Goal: Task Accomplishment & Management: Use online tool/utility

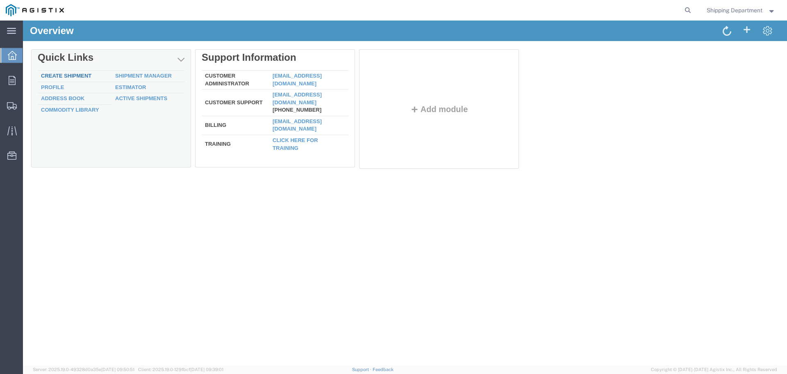
click at [60, 75] on link "Create Shipment" at bounding box center [66, 76] width 50 height 6
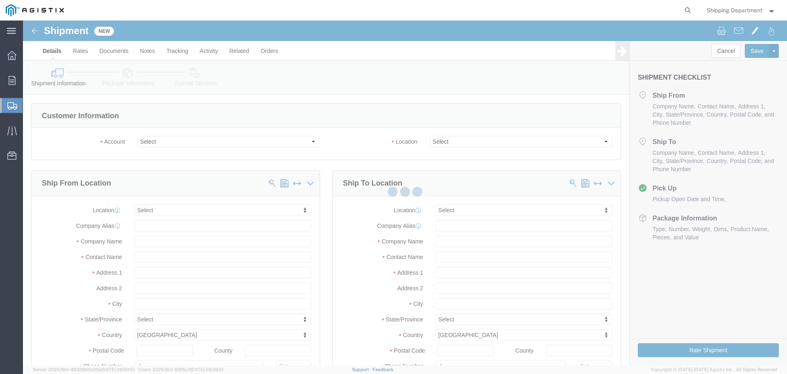
select select
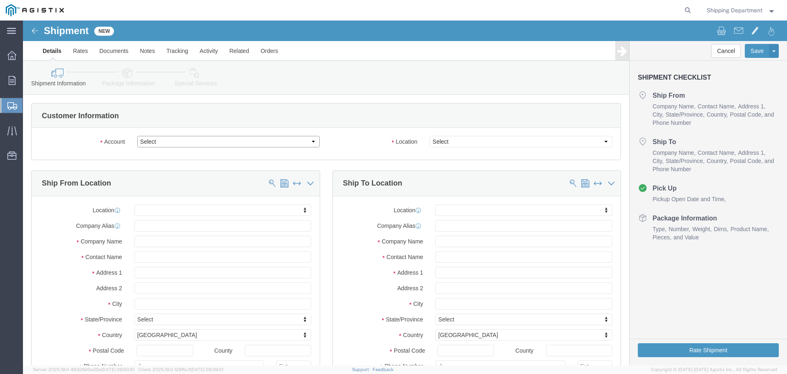
click select "Select [PERSON_NAME] Manufacturing Co PG&E"
select select "9596"
click select "Select [PERSON_NAME] Manufacturing Co PG&E"
select select "PURCHORD"
select select
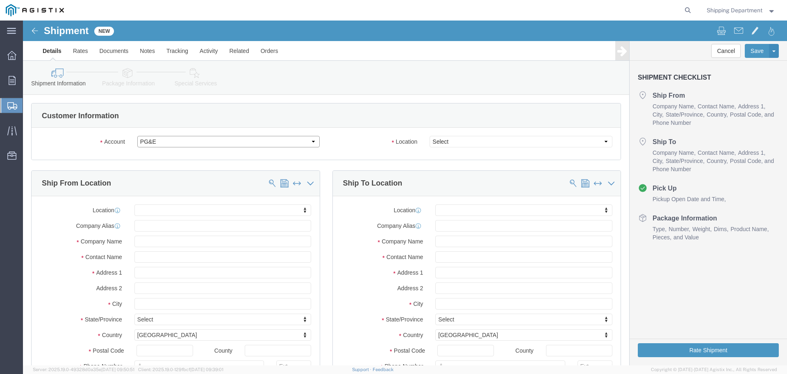
select select
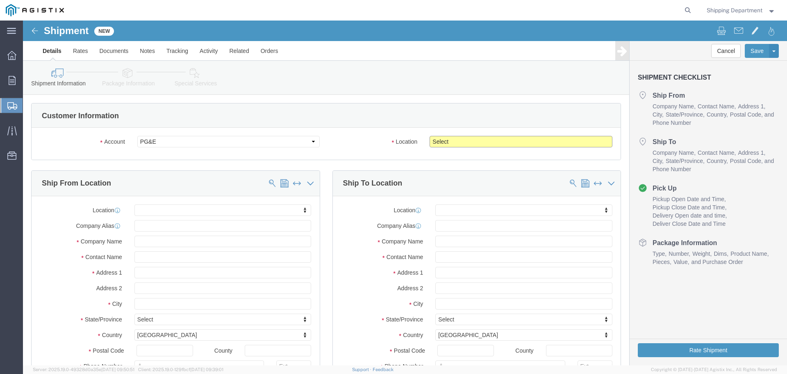
click select "Select All Others [GEOGRAPHIC_DATA] [GEOGRAPHIC_DATA] [GEOGRAPHIC_DATA] [GEOGRA…"
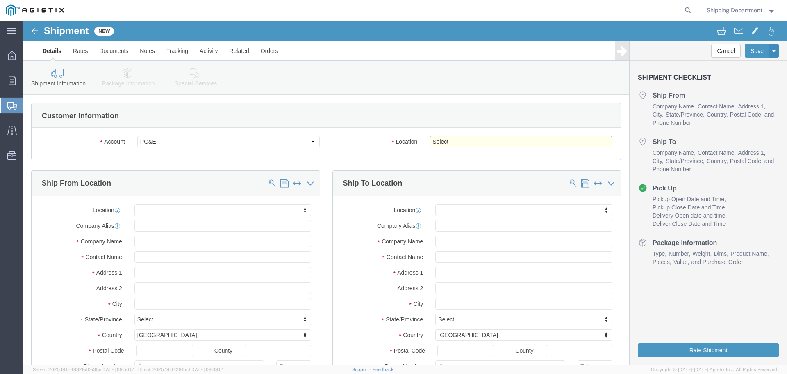
select select "19740"
click select "Select All Others [GEOGRAPHIC_DATA] [GEOGRAPHIC_DATA] [GEOGRAPHIC_DATA] [GEOGRA…"
click span
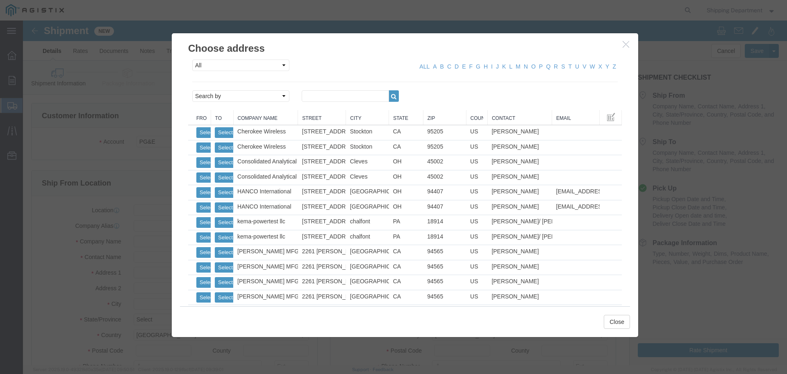
click link "Zip"
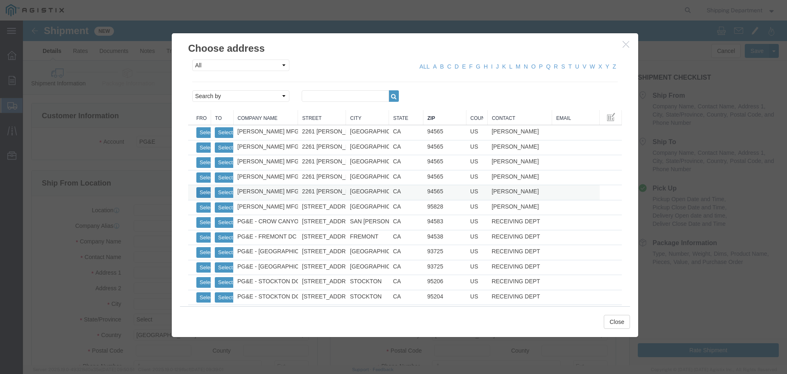
click button "Select"
select select
type input "[PERSON_NAME] MFG CO"
type input "[PERSON_NAME]"
type input "2261 [PERSON_NAME] CT"
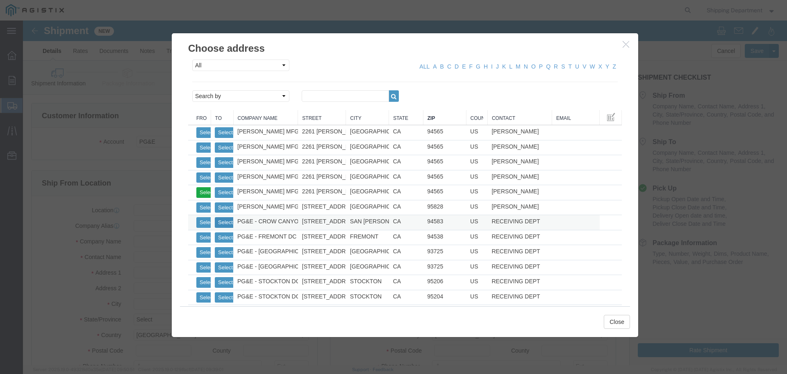
type input "[GEOGRAPHIC_DATA]"
type input "94565"
type input "5108563600"
select select "CA"
click button "Select"
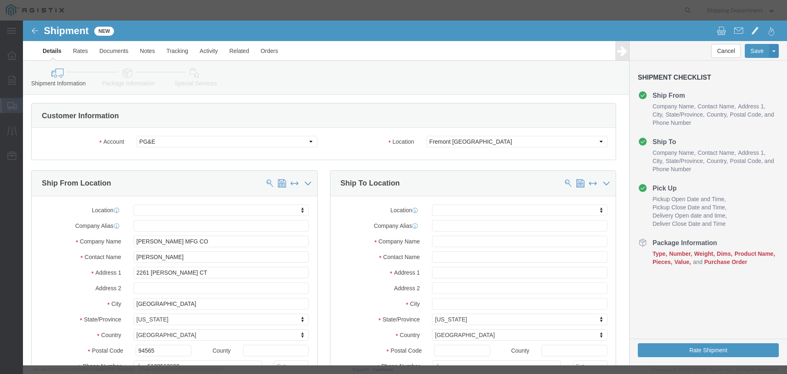
select select
type input "PG&E - FREMONT DC"
type input "RECEIVING DEPT"
type input "[STREET_ADDRESS][PERSON_NAME]"
type input "FREMONT"
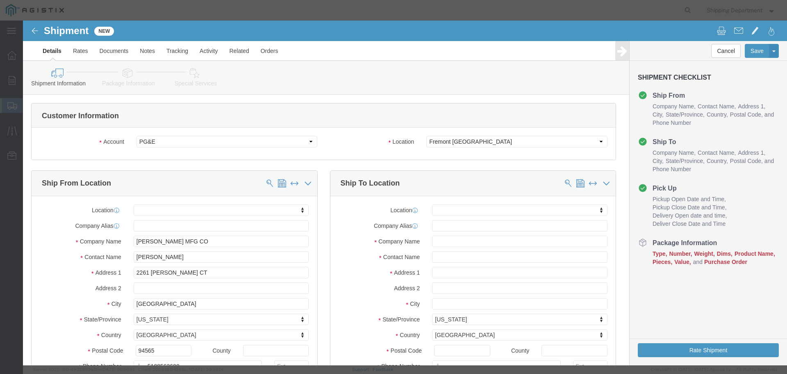
select select "CA"
type input "94538"
type input "5108563600"
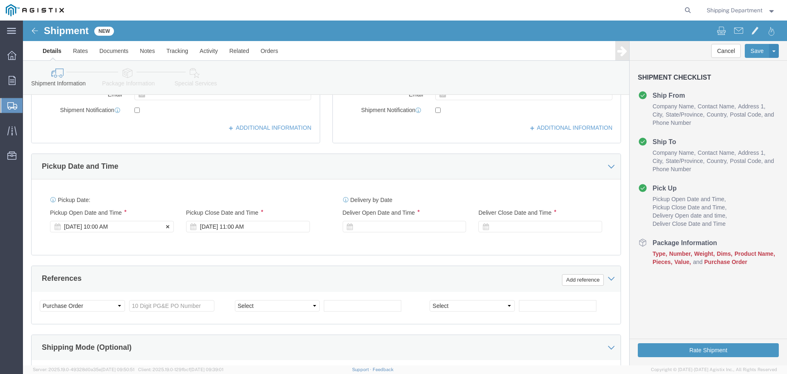
click div "[DATE] 10:00 AM"
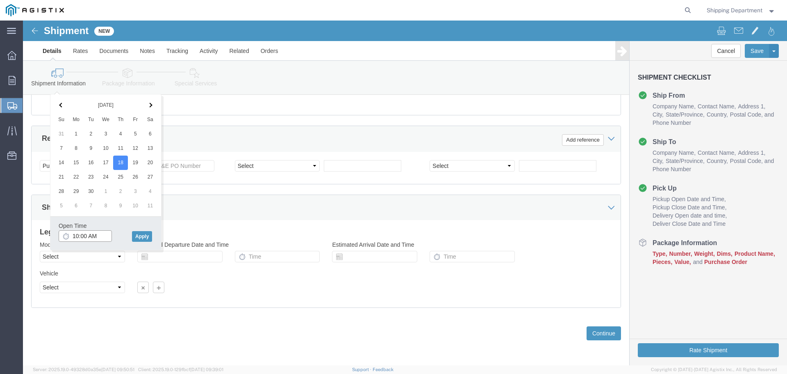
click input "10:00 AM"
type input "7:00 AM"
click button "Apply"
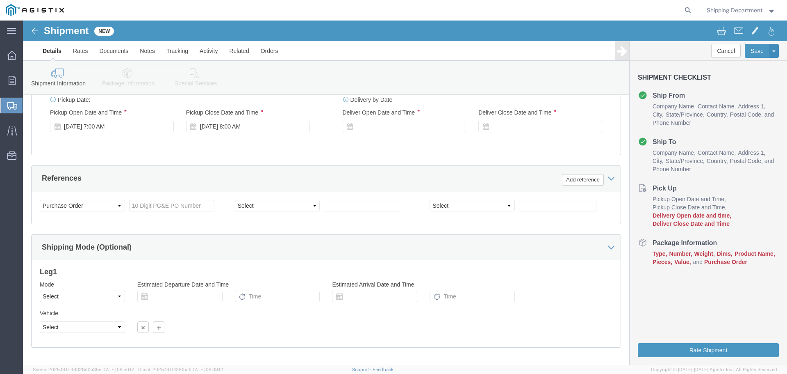
scroll to position [304, 0]
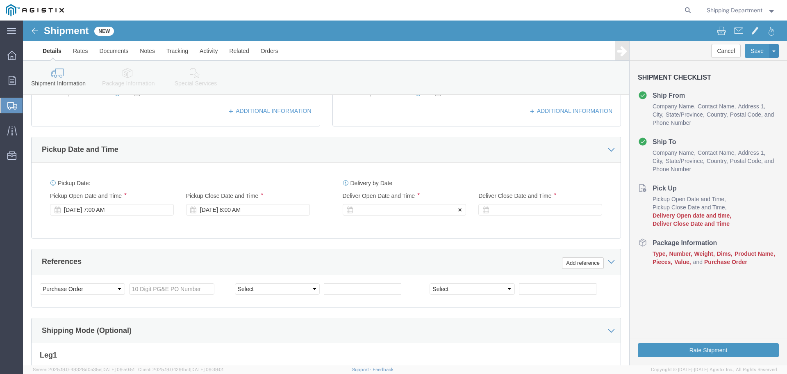
click div
click button "Apply"
click div
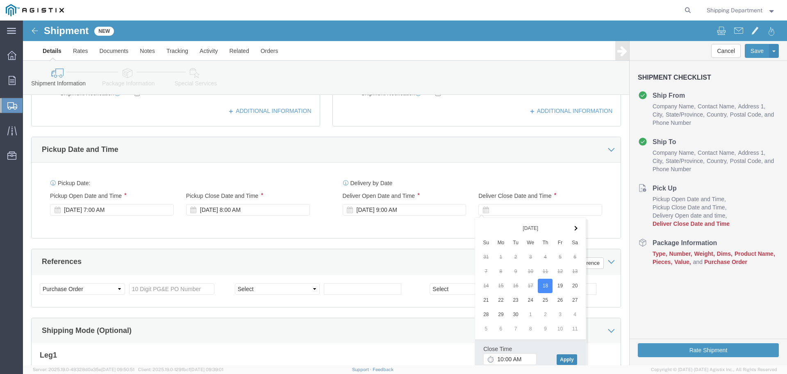
click button "Apply"
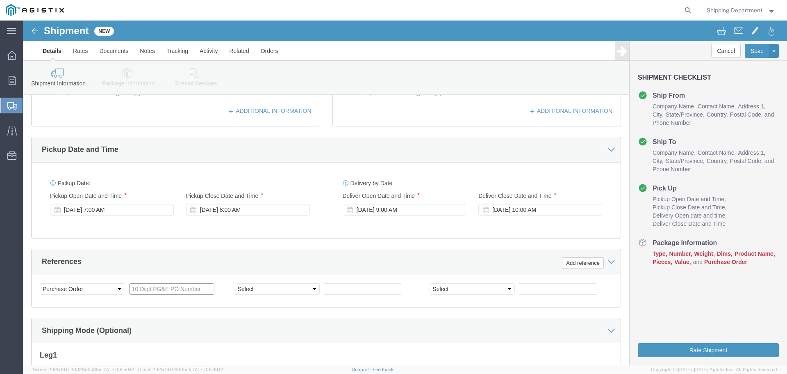
click input "text"
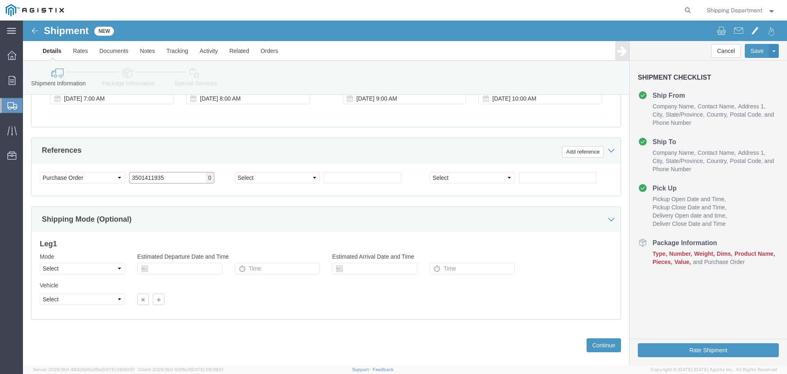
scroll to position [427, 0]
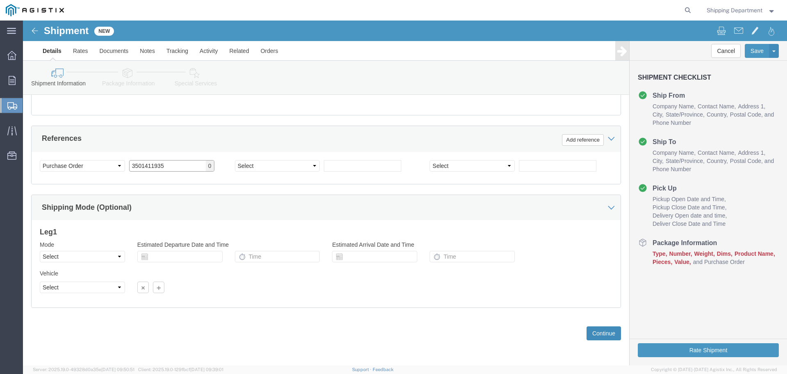
type input "3501411935"
click button "Continue"
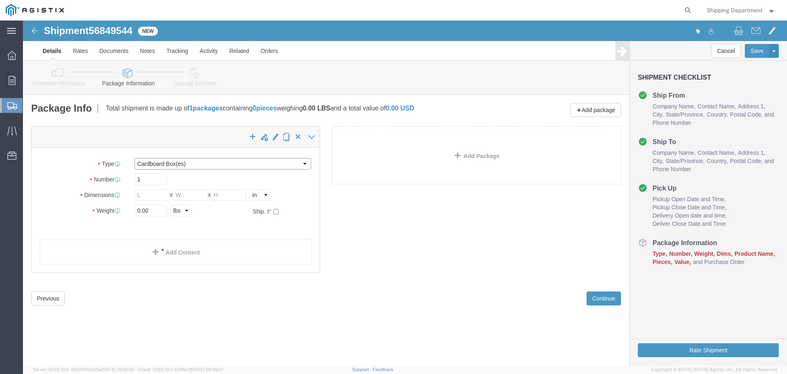
click select "Select Bulk Bundle(s) Cardboard Box(es) Carton(s) Crate(s) Drum(s) (Fiberboard)…"
select select "PONS"
click select "Select Bulk Bundle(s) Cardboard Box(es) Carton(s) Crate(s) Drum(s) (Fiberboard)…"
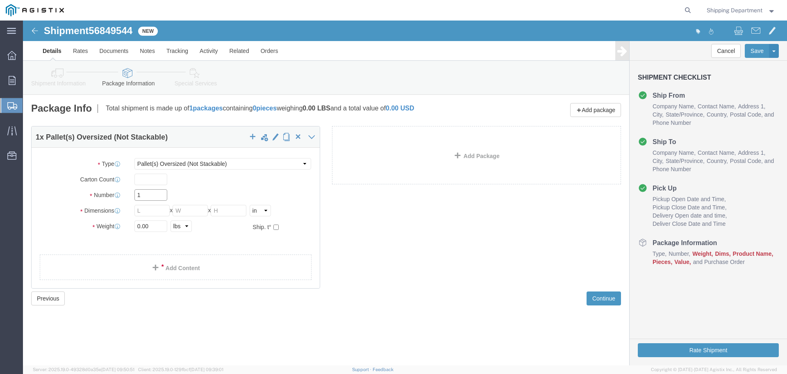
click input "1"
type input "10"
click input "text"
type input "96"
type input "48"
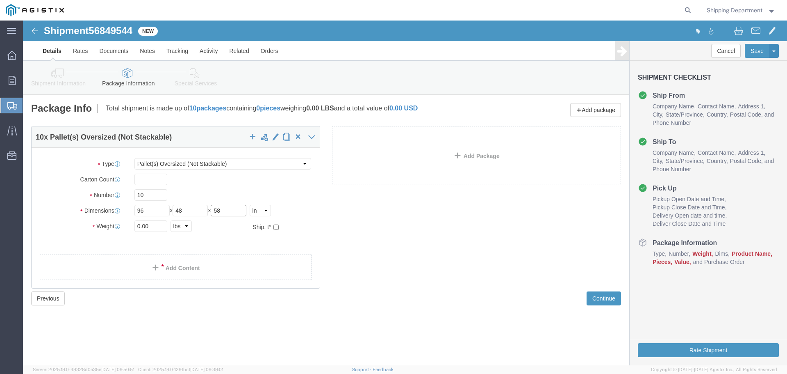
type input "58"
drag, startPoint x: 130, startPoint y: 205, endPoint x: 63, endPoint y: 208, distance: 67.3
click div "Weight 0.00 Select kgs lbs Ship. t°"
type input "16000"
click div "10 x Pallet(s) Oversized (Not Stackable) Package Type Select Bulk Bundle(s) Car…"
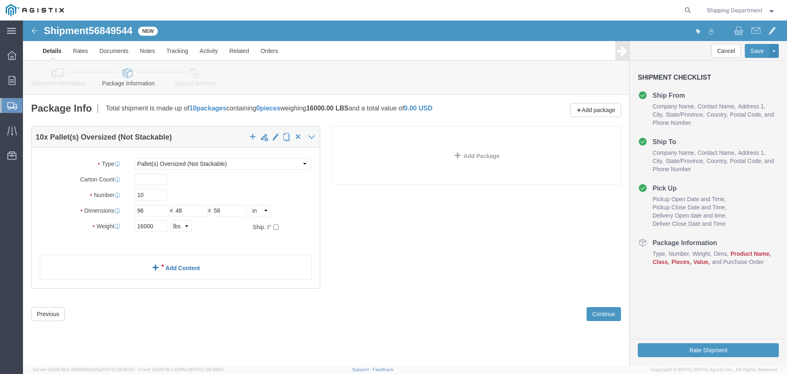
click link "Add Content"
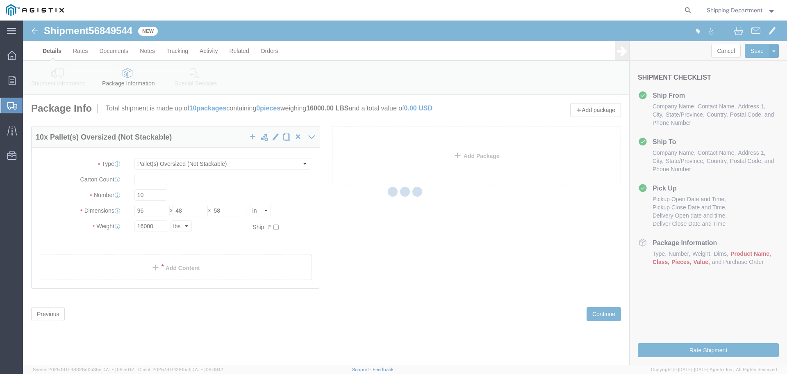
click at [155, 272] on div at bounding box center [405, 193] width 765 height 345
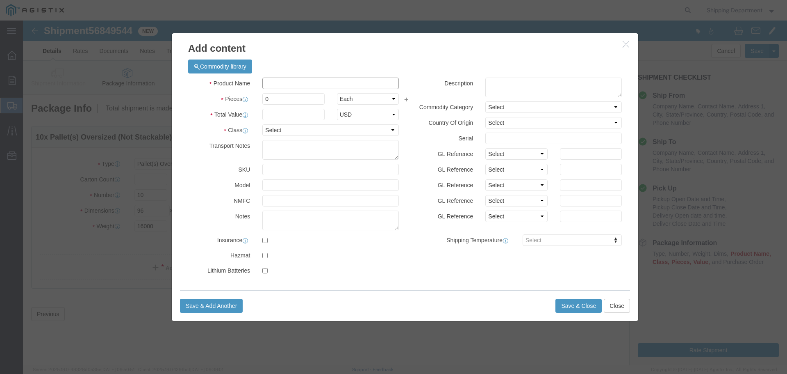
click input "text"
type input "FIBERGLAS"
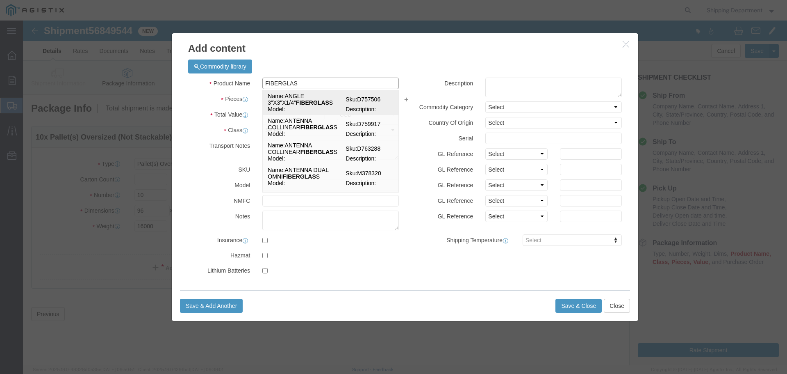
click strong "FIBERGLAS"
select select
select select "USD"
type input "ANGLE 3"X3"X1/4" FIBERGLASS"
type input "D757506"
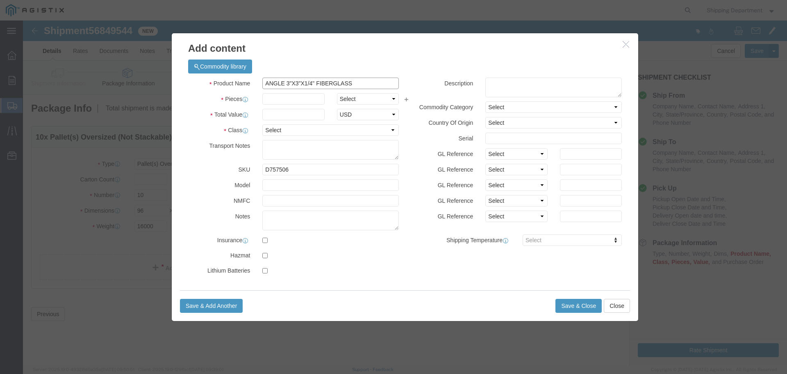
type input "ANGLE 3"X3"X1/4" FIBERGLASS"
drag, startPoint x: 277, startPoint y: 153, endPoint x: 171, endPoint y: 144, distance: 106.6
click div "SKU D757506"
type input "M150591"
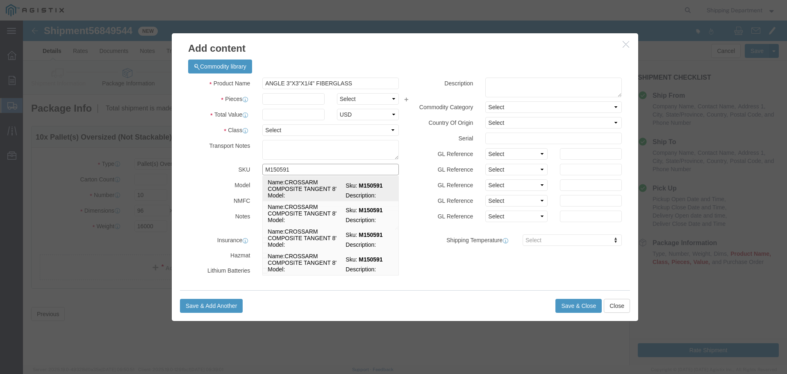
click td "Name: CROSSARM COMPOSITE TANGENT 8'"
type input "CROSSARM COMPOSITE TANGENT 8'"
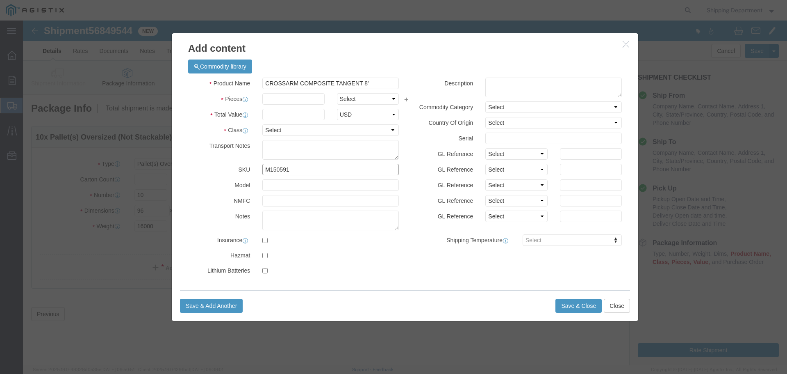
type input "M150591"
click input "text"
type input "420"
click input "text"
type input "1"
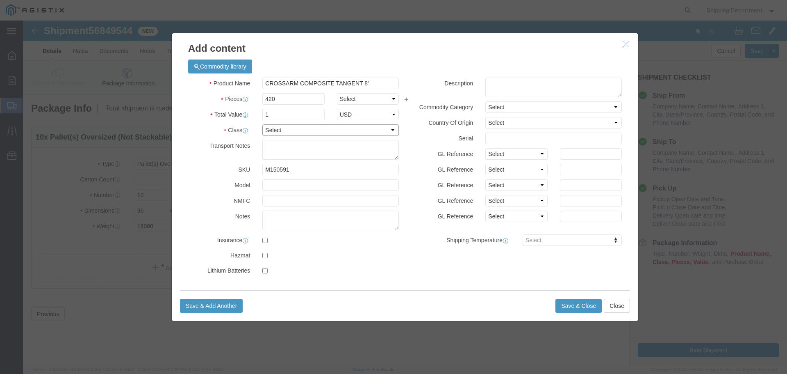
click select "Select 50 55 60 65 70 85 92.5 100 125 175 250 300 400"
select select "50"
click select "Select 50 55 60 65 70 85 92.5 100 125 175 250 300 400"
click button "Save & Close"
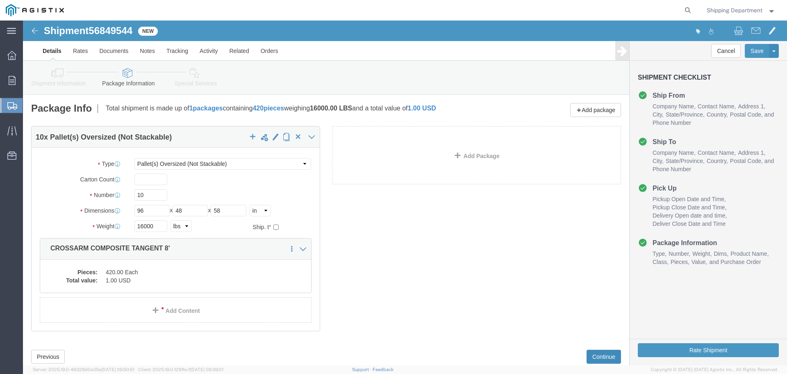
click button "Continue"
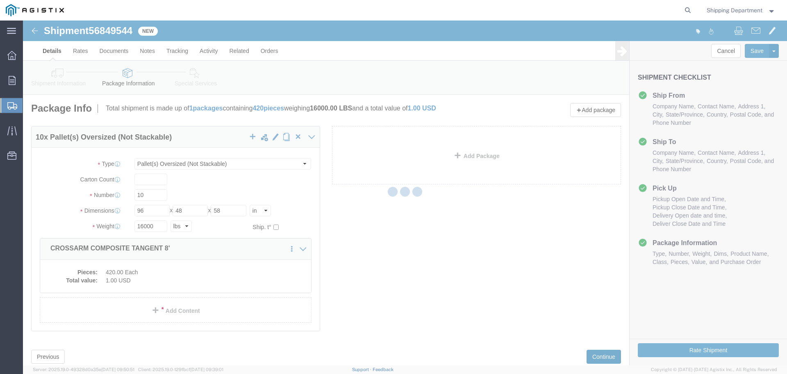
select select
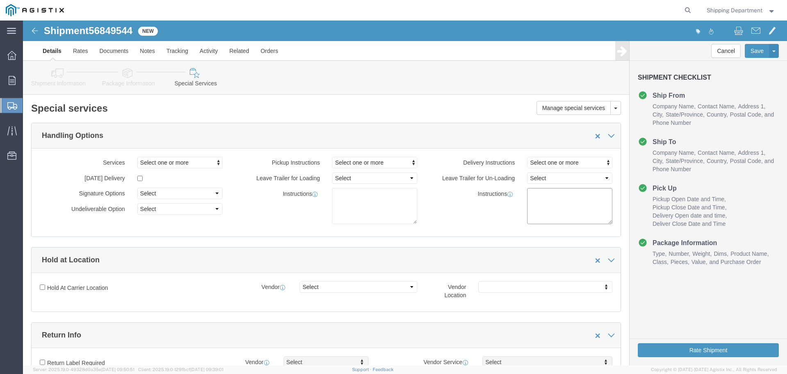
click textarea
type textarea "NEEDS ASAP PER PGE"
click button "Rate Shipment"
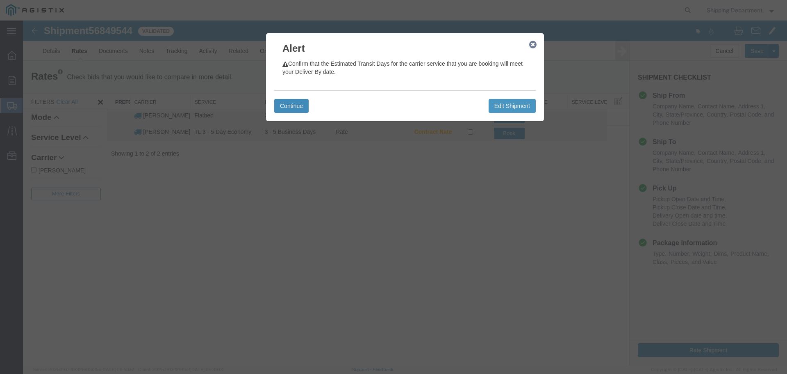
click at [285, 106] on button "Continue" at bounding box center [291, 106] width 34 height 14
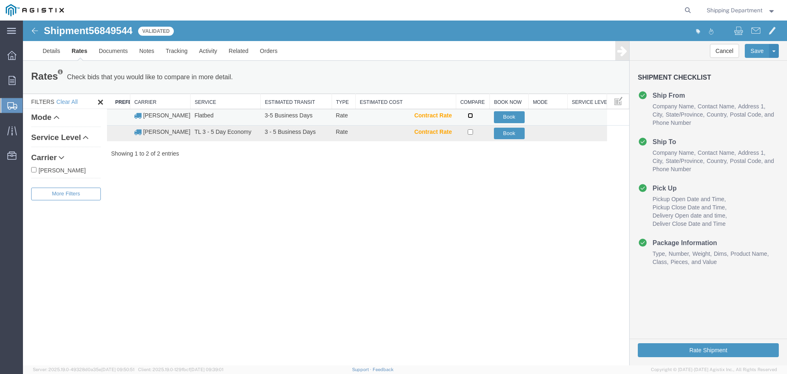
click at [470, 114] on input "checkbox" at bounding box center [470, 115] width 5 height 5
checkbox input "true"
click at [507, 114] on button "Book" at bounding box center [509, 117] width 31 height 12
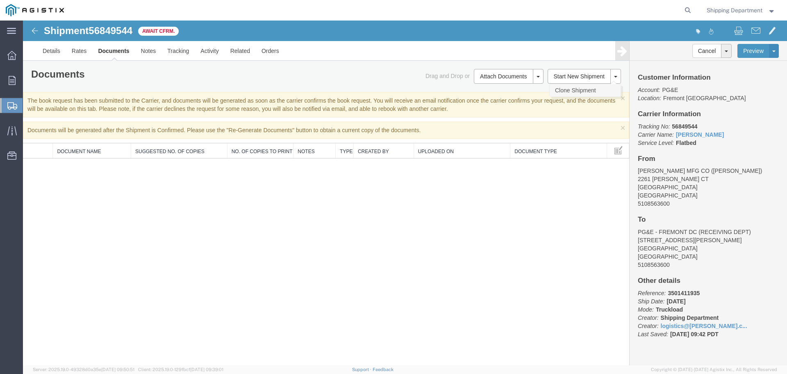
click at [578, 87] on link "Clone Shipment" at bounding box center [585, 90] width 71 height 12
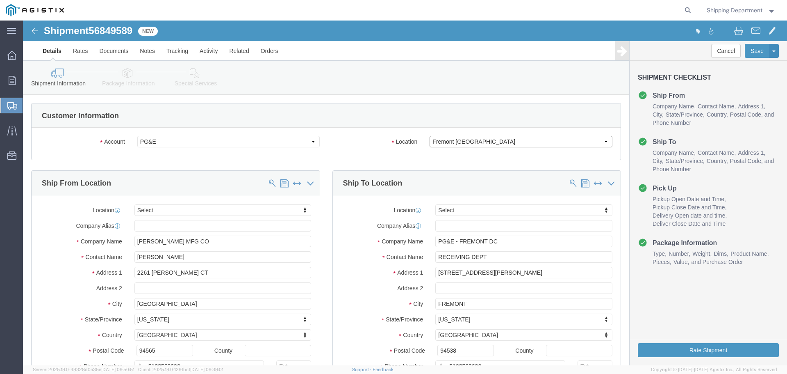
click select "Select All Others [GEOGRAPHIC_DATA] [GEOGRAPHIC_DATA] [GEOGRAPHIC_DATA] [GEOGRA…"
select select "19996"
click select "Select All Others [GEOGRAPHIC_DATA] [GEOGRAPHIC_DATA] [GEOGRAPHIC_DATA] [GEOGRA…"
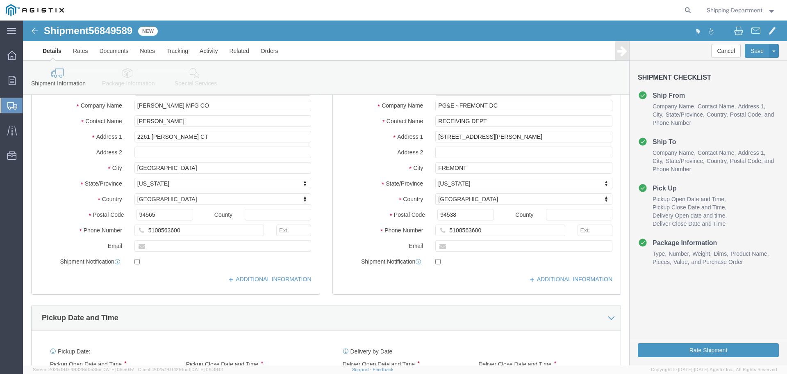
scroll to position [82, 0]
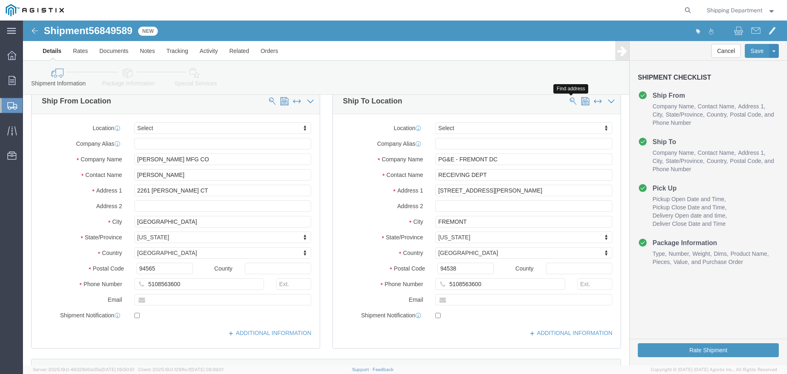
click span
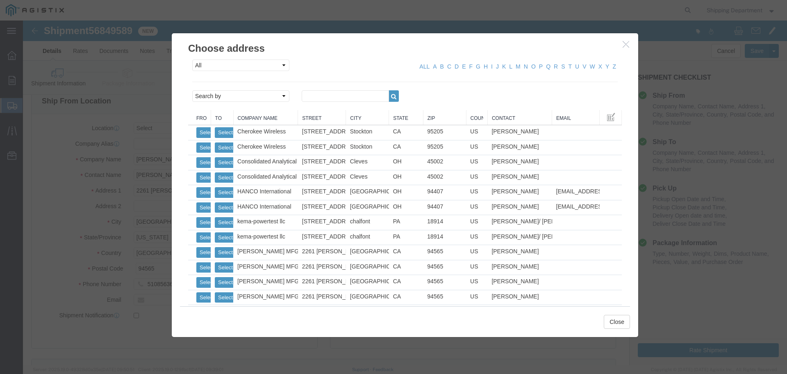
click link "Zip"
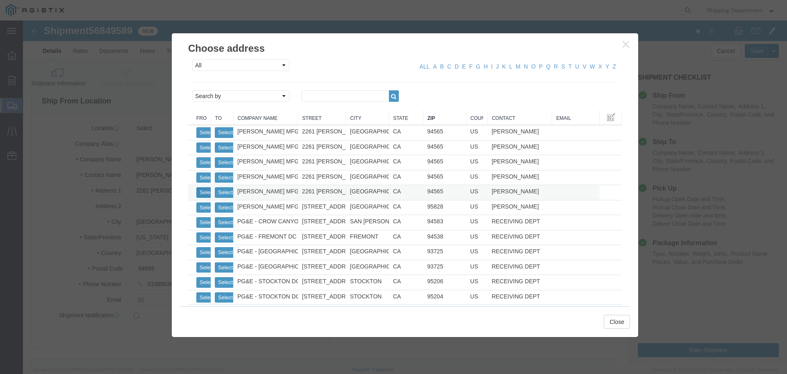
click button "Select"
select select "CA"
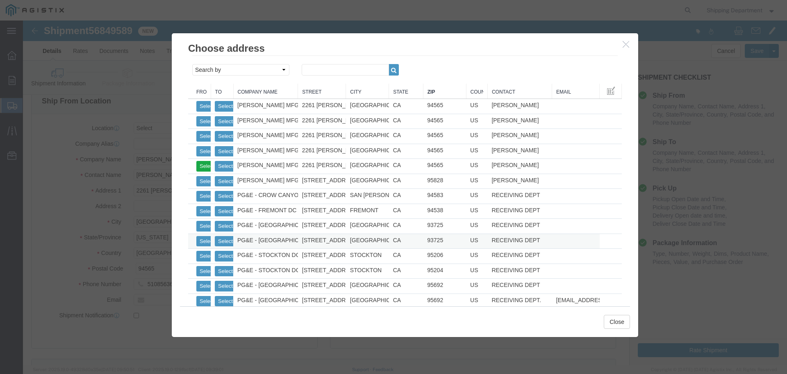
scroll to position [54, 0]
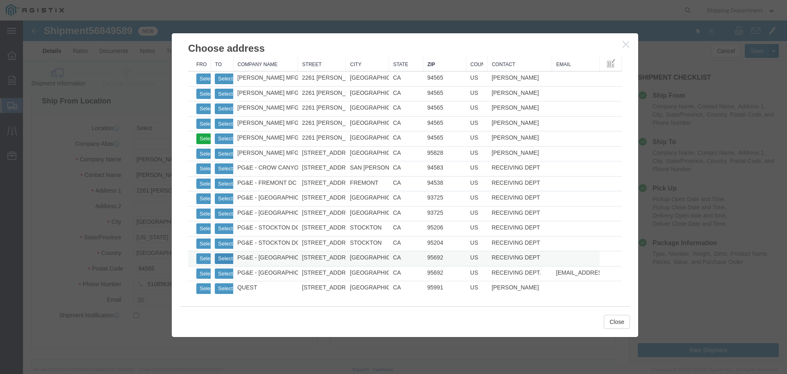
click button "Select"
type input "PG&E - [GEOGRAPHIC_DATA]"
type input "[STREET_ADDRESS]"
type input "[GEOGRAPHIC_DATA]"
type input "95692"
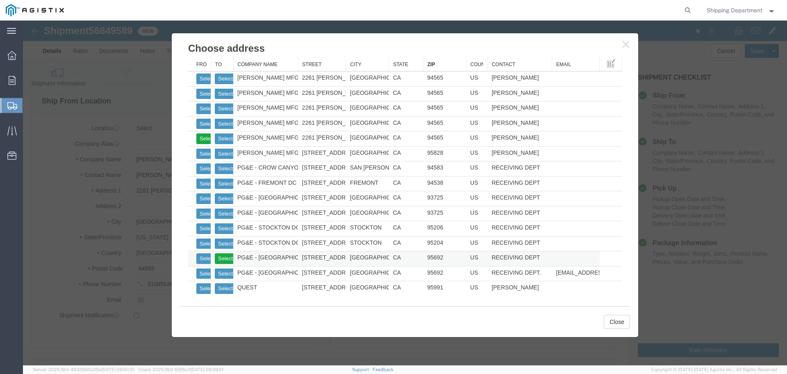
select select "CA"
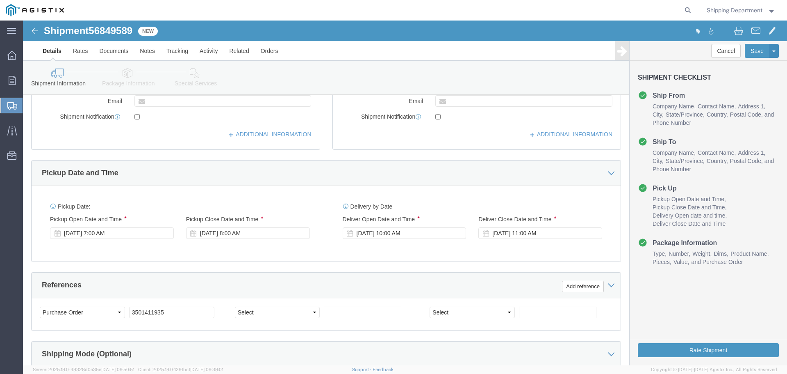
scroll to position [328, 0]
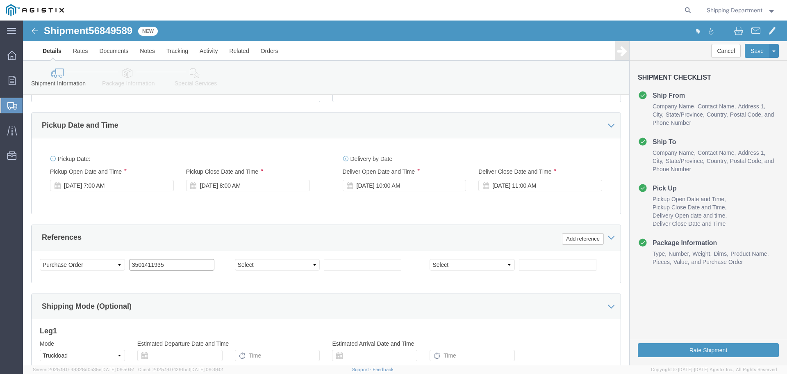
drag, startPoint x: 162, startPoint y: 246, endPoint x: 82, endPoint y: 240, distance: 79.4
click div "Select Account Type Activity ID Airline Appointment Number ASN Batch Request # …"
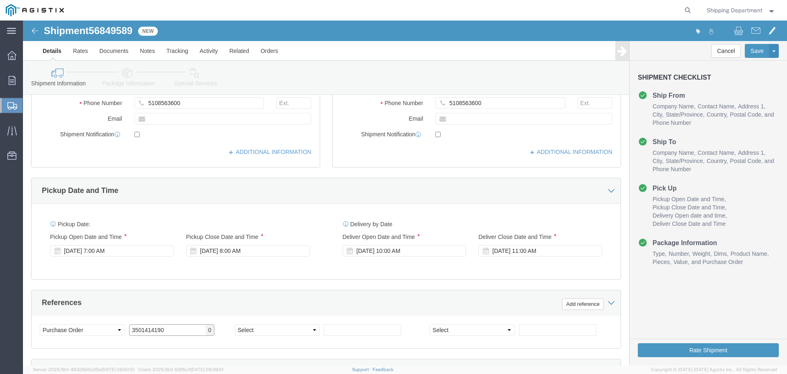
scroll to position [427, 0]
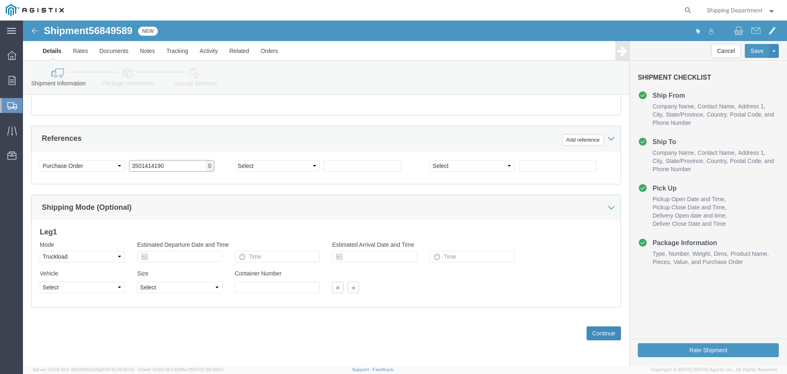
type input "3501414190"
click button "Continue"
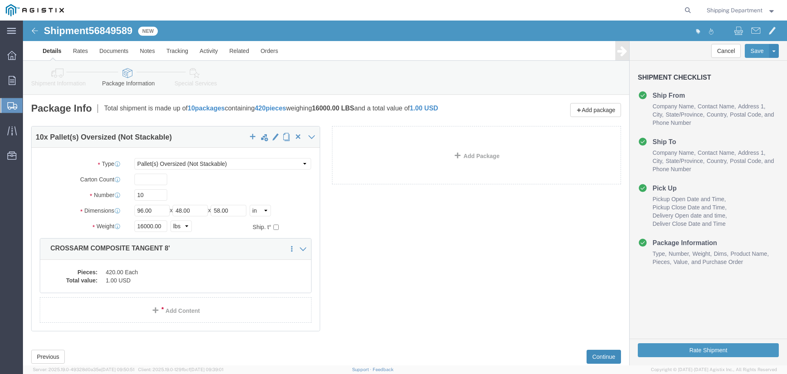
scroll to position [23, 0]
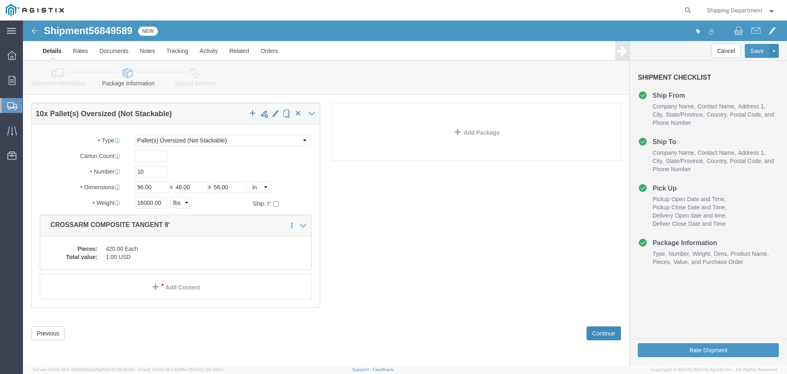
click button "Continue"
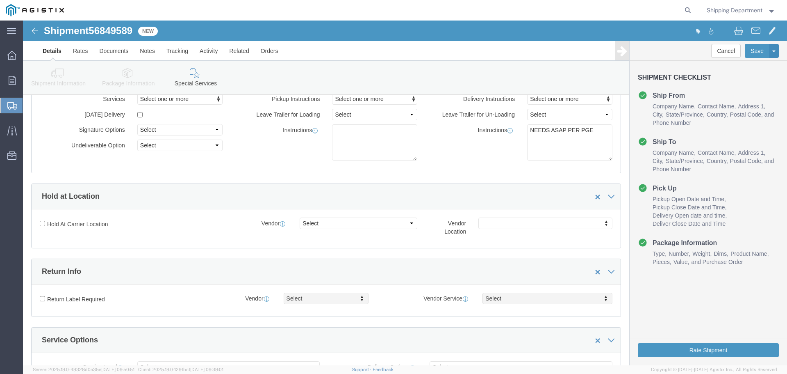
scroll to position [0, 0]
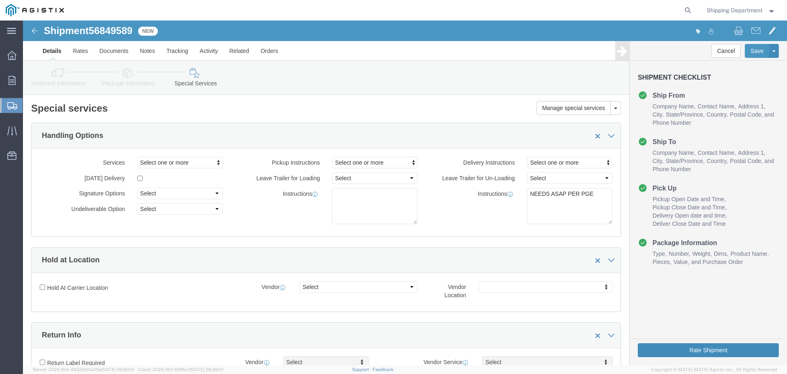
click button "Rate Shipment"
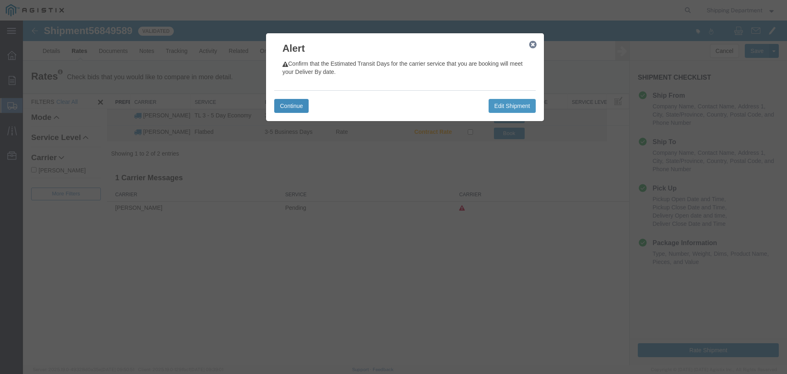
click at [287, 107] on button "Continue" at bounding box center [291, 106] width 34 height 14
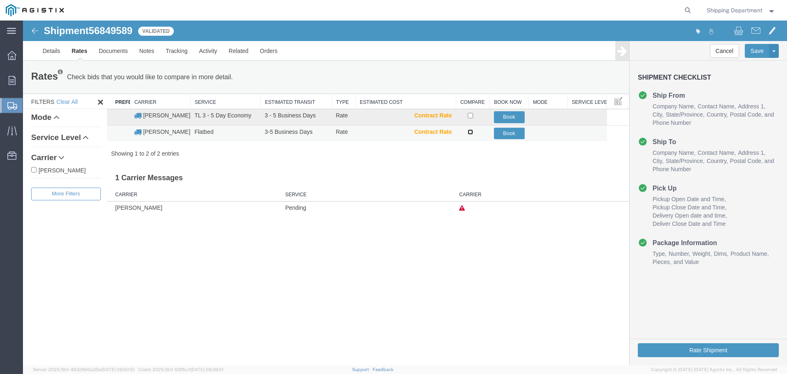
click at [469, 131] on input "checkbox" at bounding box center [470, 131] width 5 height 5
checkbox input "true"
click at [511, 134] on button "Book" at bounding box center [509, 134] width 31 height 12
